Goal: Use online tool/utility

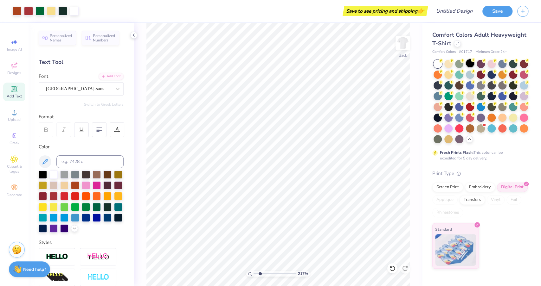
click at [472, 64] on div at bounding box center [470, 63] width 8 height 8
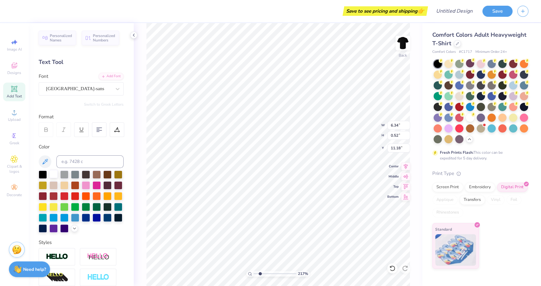
click at [52, 174] on div at bounding box center [53, 174] width 8 height 8
type input "2.16839849647064"
type input "1.10"
type input "1.08"
type input "8.26"
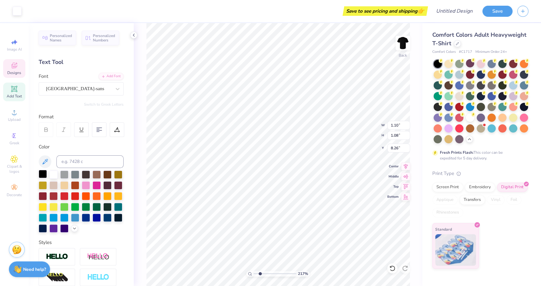
click at [42, 173] on div at bounding box center [43, 174] width 8 height 8
click at [42, 174] on div at bounding box center [43, 174] width 8 height 8
click at [16, 9] on div at bounding box center [17, 10] width 9 height 9
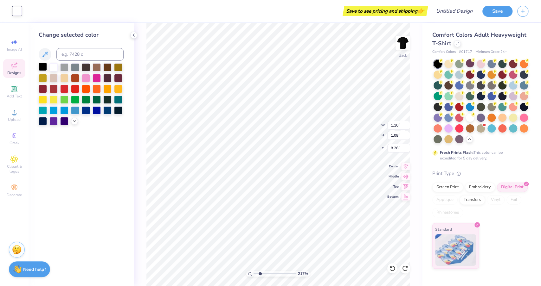
click at [43, 67] on div at bounding box center [43, 67] width 8 height 8
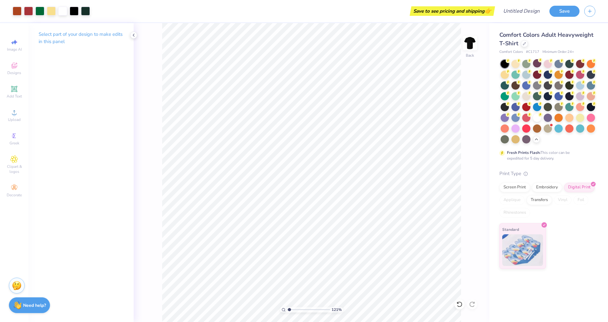
click at [290, 286] on input "range" at bounding box center [308, 310] width 43 height 6
type input "1.99"
click at [293, 286] on input "range" at bounding box center [308, 310] width 43 height 6
click at [17, 12] on div at bounding box center [17, 10] width 9 height 9
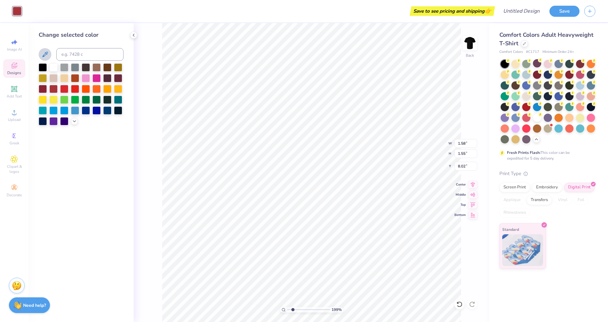
click at [44, 51] on icon at bounding box center [45, 55] width 8 height 8
click at [44, 57] on icon at bounding box center [45, 55] width 8 height 8
click at [74, 122] on icon at bounding box center [74, 120] width 5 height 5
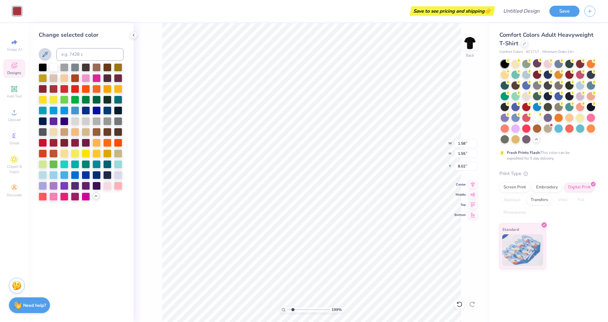
click at [44, 56] on icon at bounding box center [45, 55] width 8 height 8
type input "1.10"
type input "1.08"
type input "8.26"
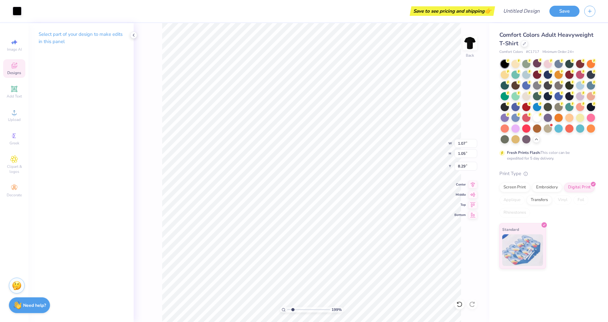
type input "1.07"
type input "1.05"
type input "8.27"
